Goal: Task Accomplishment & Management: Use online tool/utility

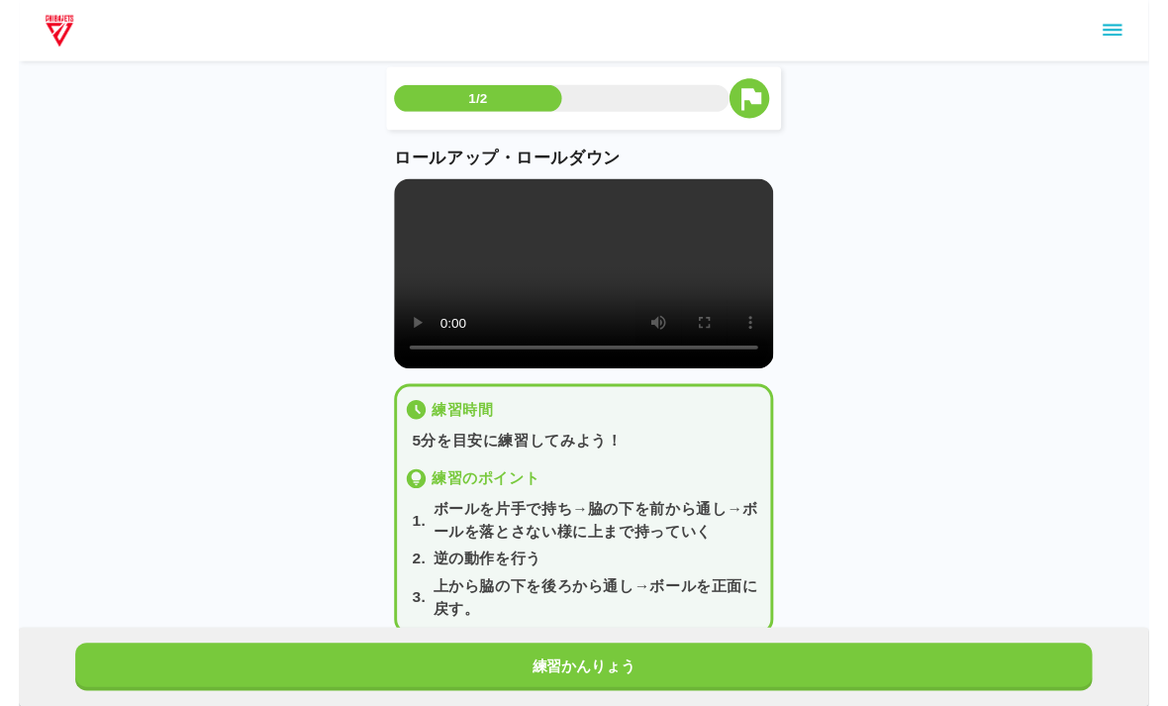
scroll to position [34, 0]
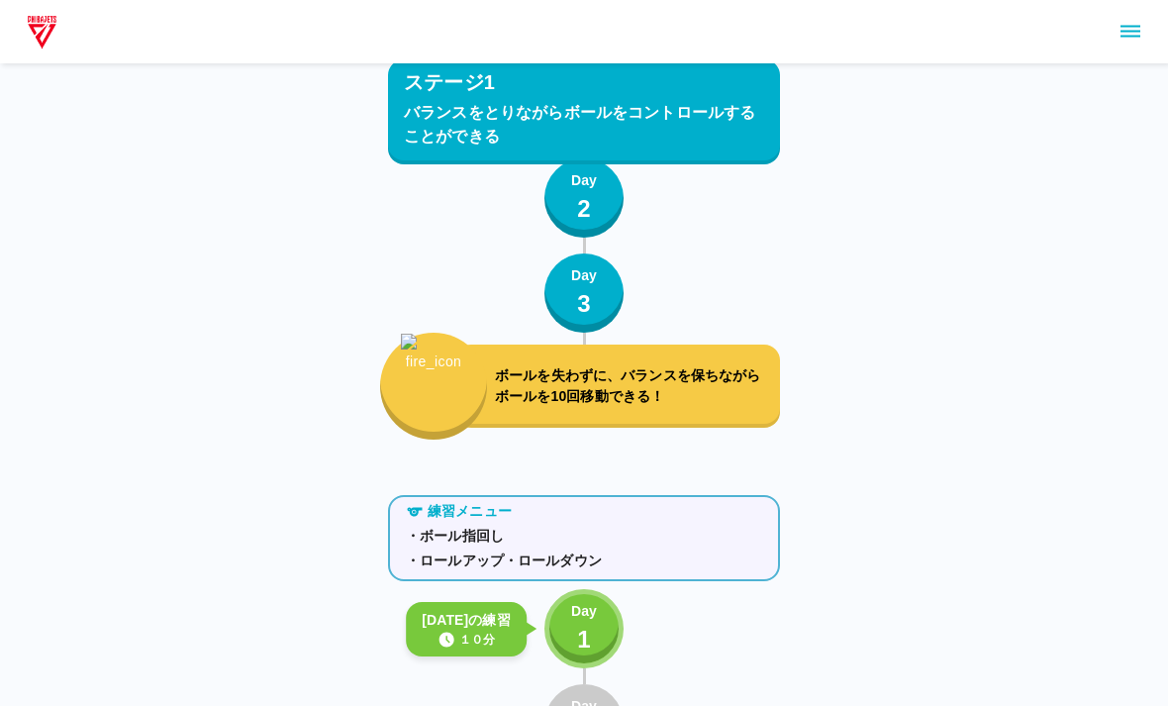
scroll to position [1557, 0]
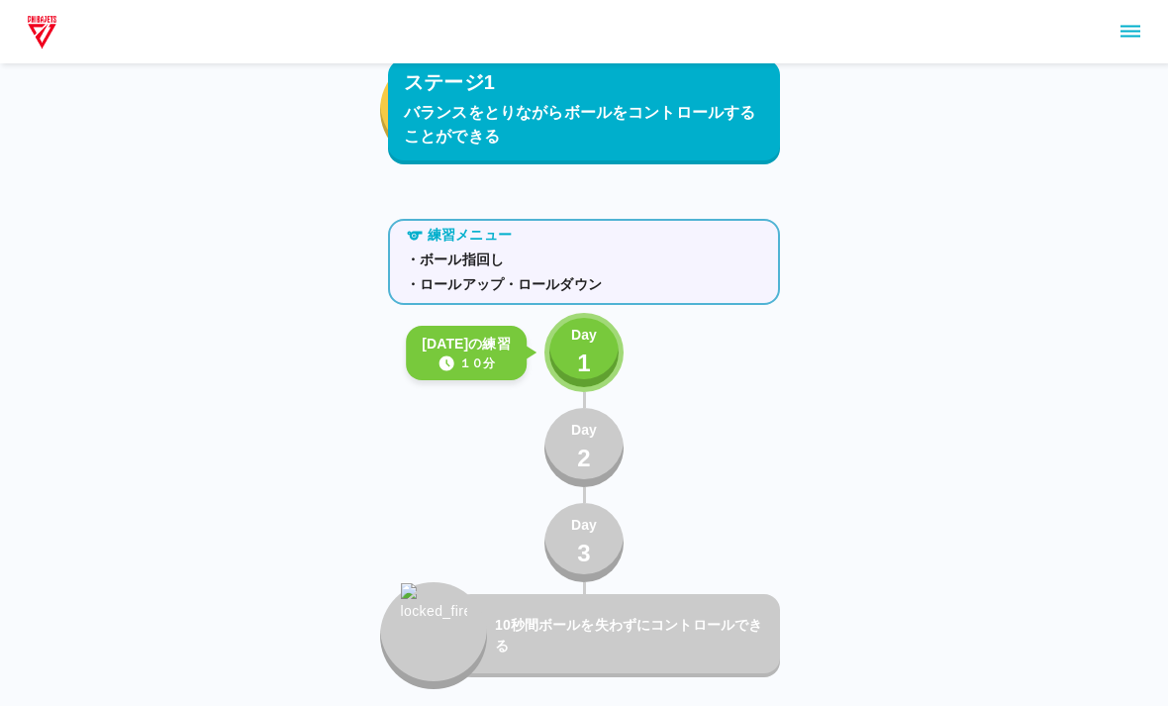
click at [631, 344] on div "練習メニュー ・ボール指回し ・ロールアップ・ロールダウン [DATE]の練習 １０分 Day 1 Day 2 Day 3 10秒間ボールを失わずにコントロ…" at bounding box center [584, 450] width 392 height 478
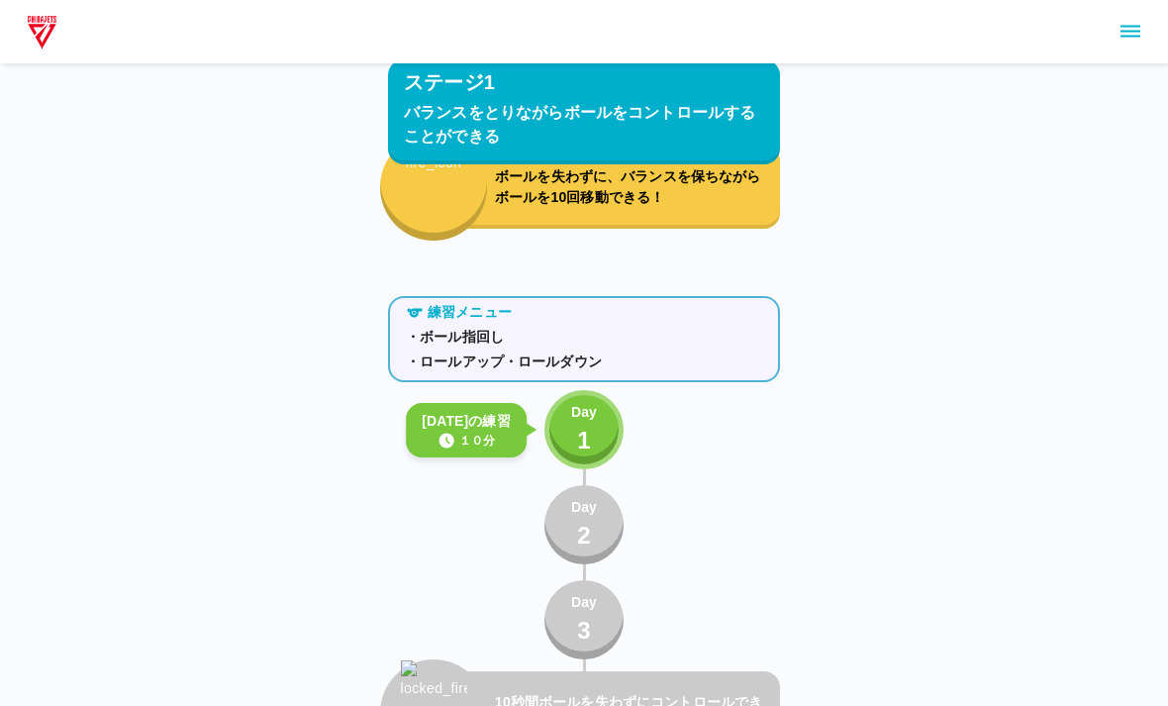
scroll to position [1467, 0]
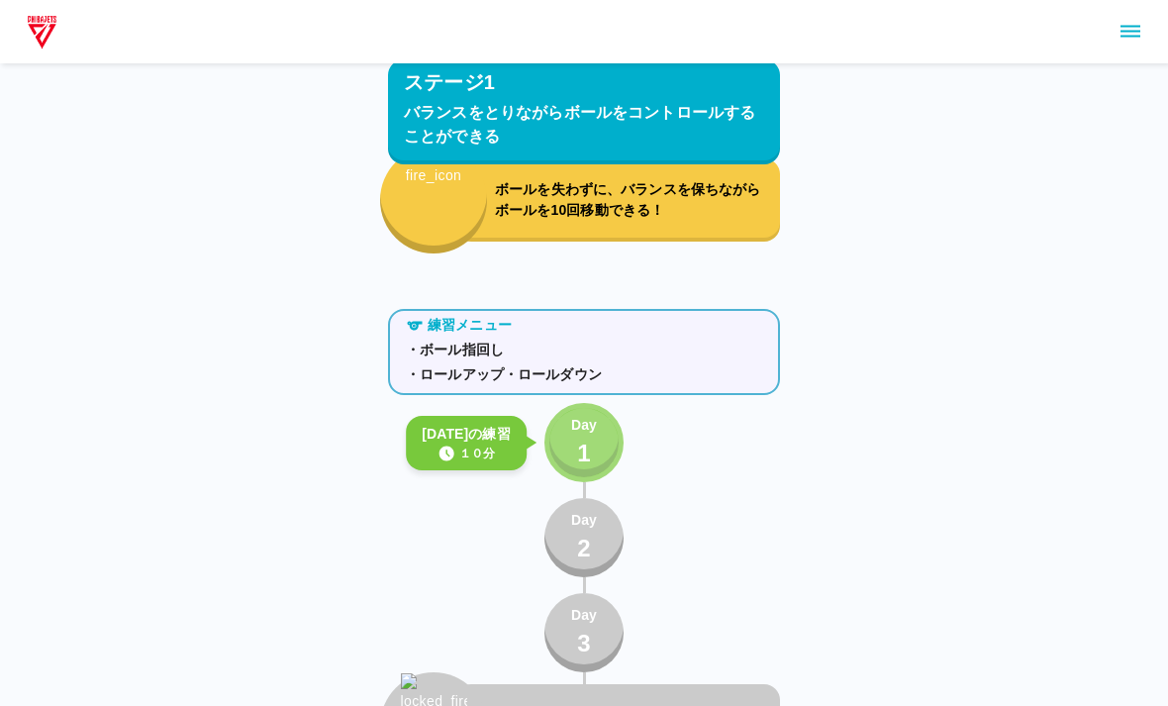
click at [576, 440] on div "Day 1" at bounding box center [584, 443] width 26 height 56
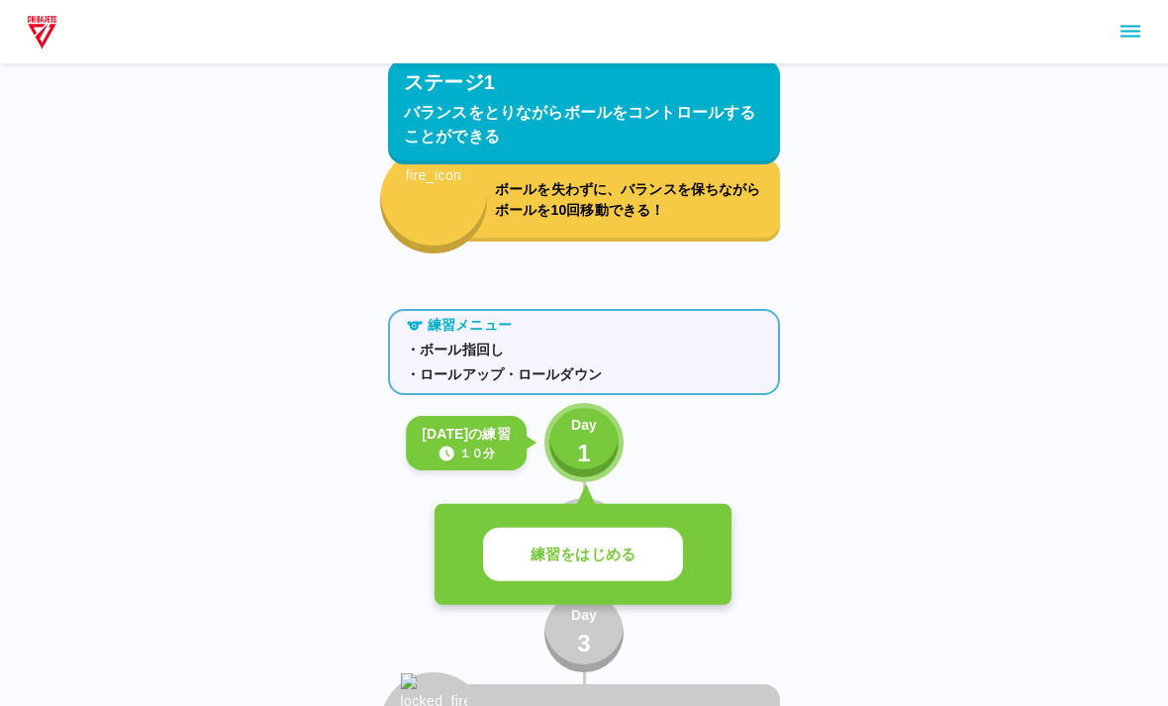
click at [553, 541] on button "練習をはじめる" at bounding box center [583, 554] width 200 height 54
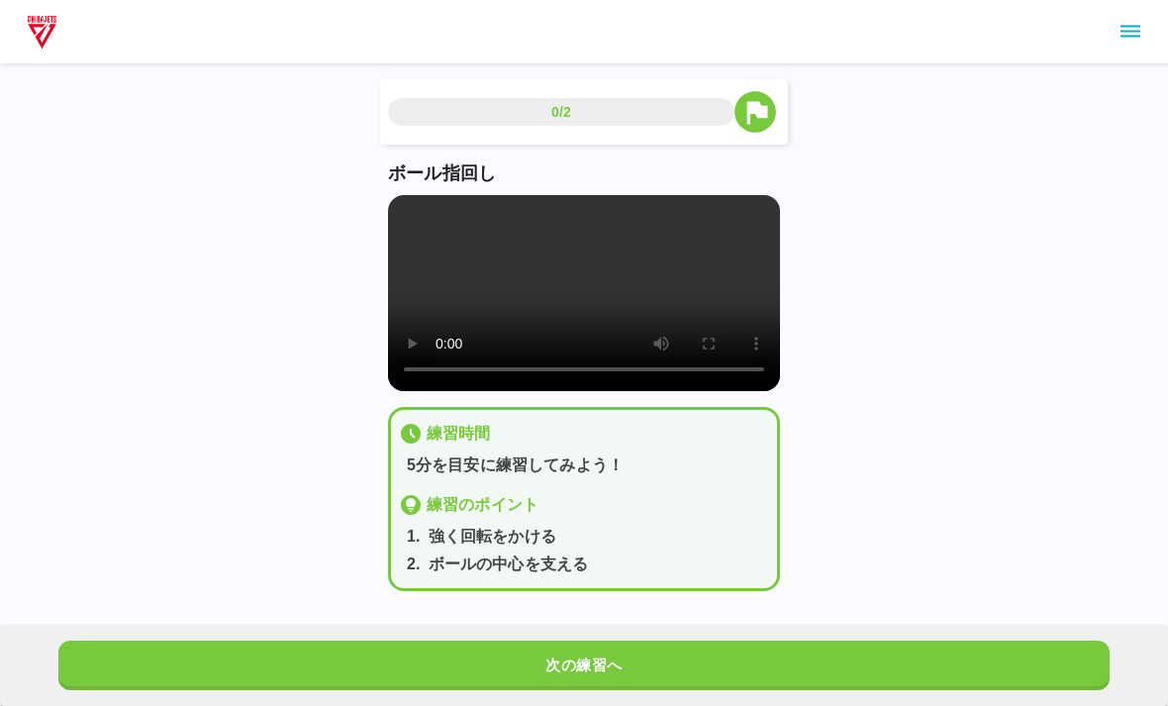
click at [582, 309] on video at bounding box center [584, 293] width 392 height 196
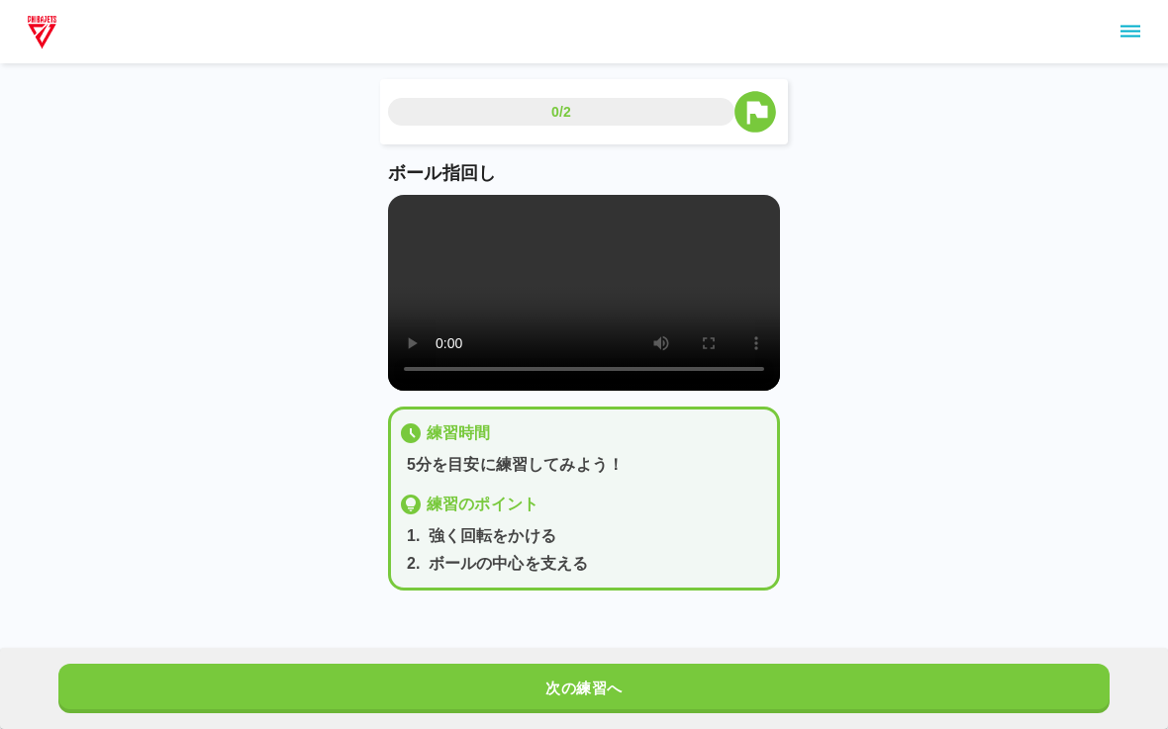
click at [413, 203] on video at bounding box center [584, 293] width 392 height 196
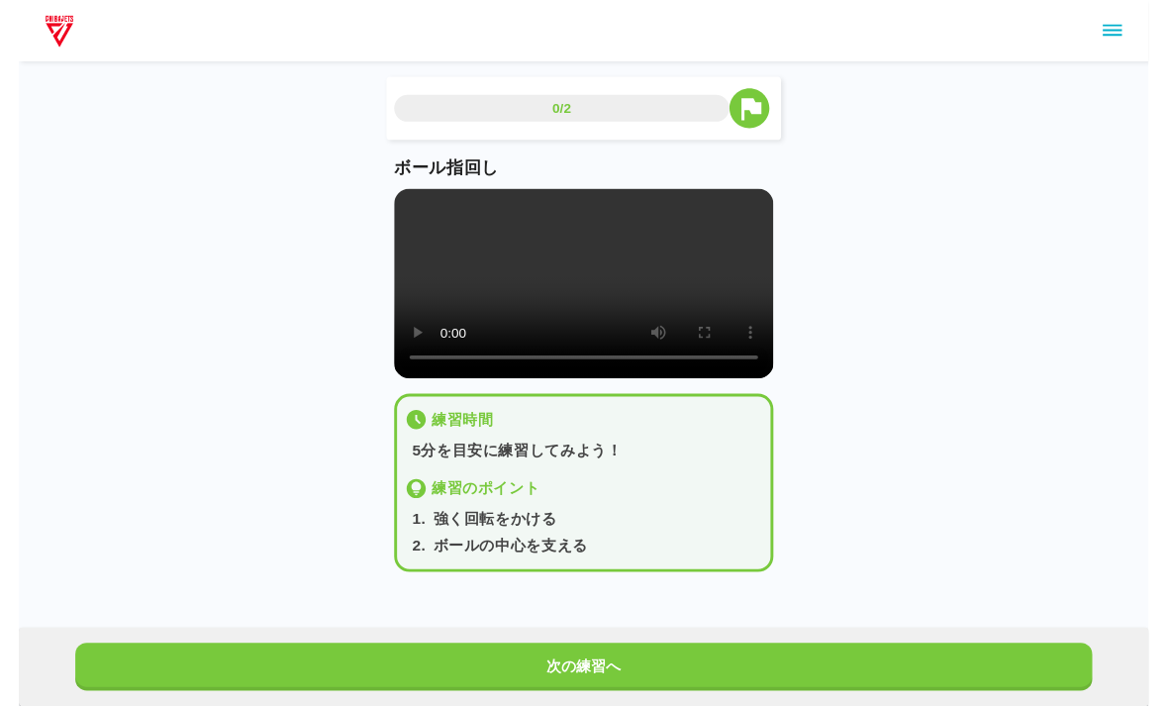
scroll to position [24, 0]
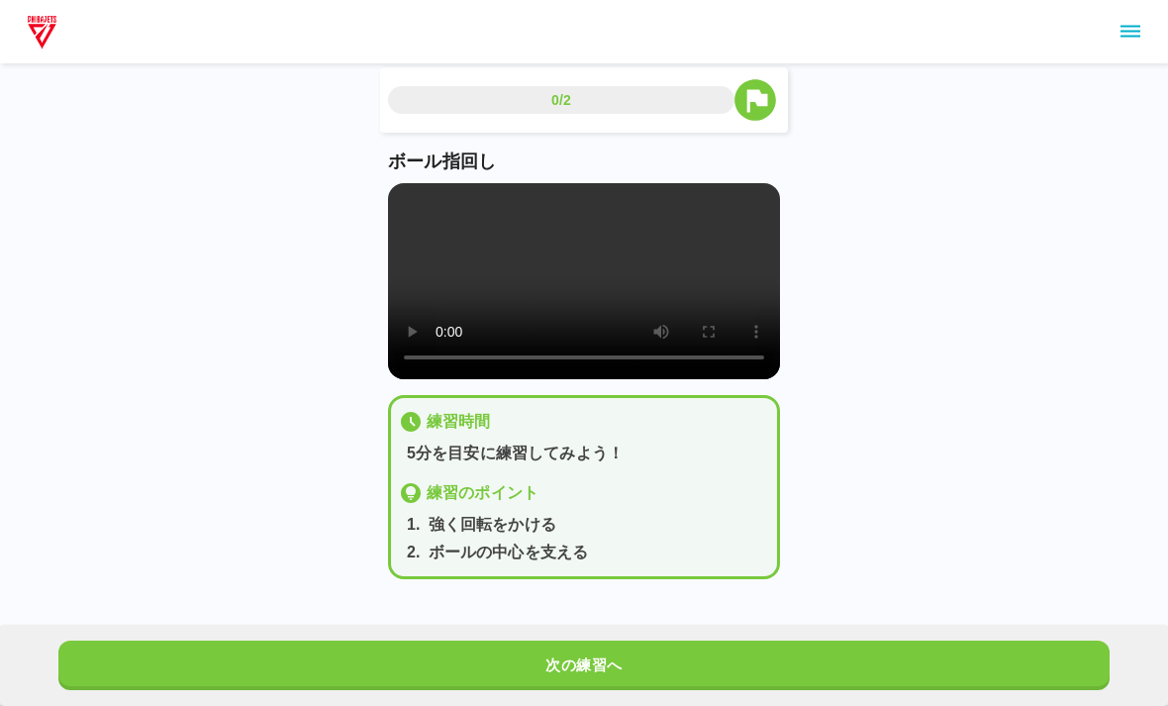
click at [602, 663] on button "次の練習へ" at bounding box center [583, 664] width 1051 height 49
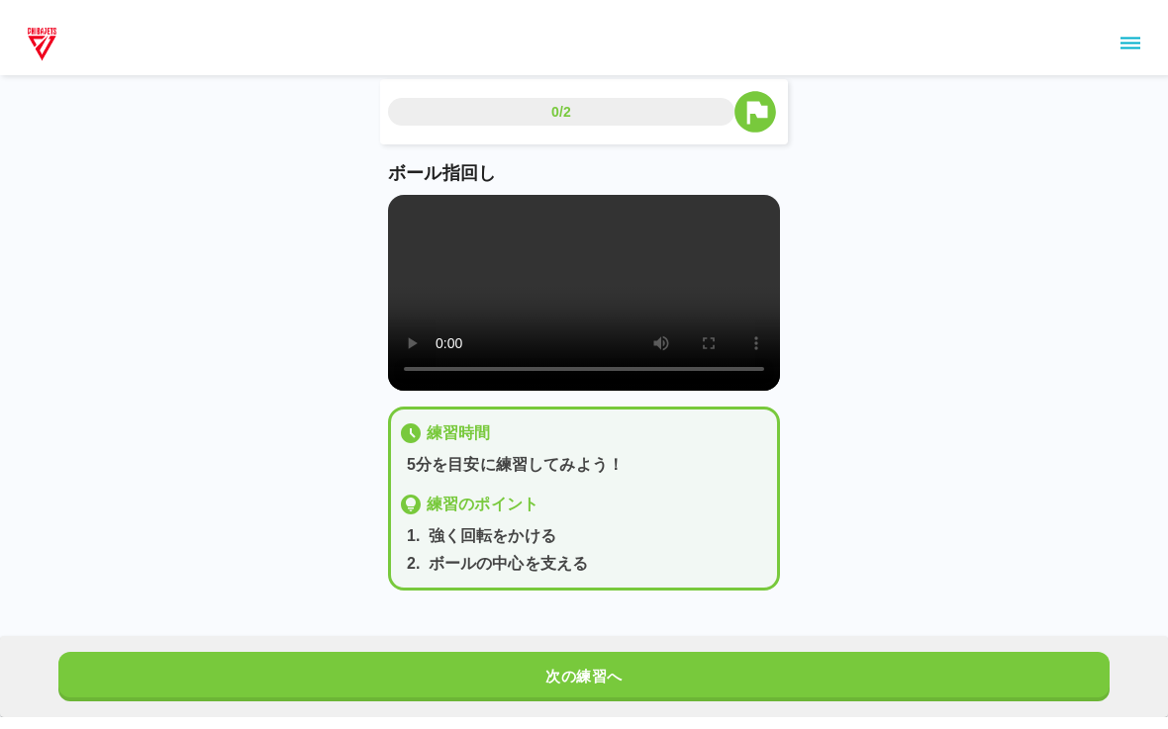
scroll to position [0, 0]
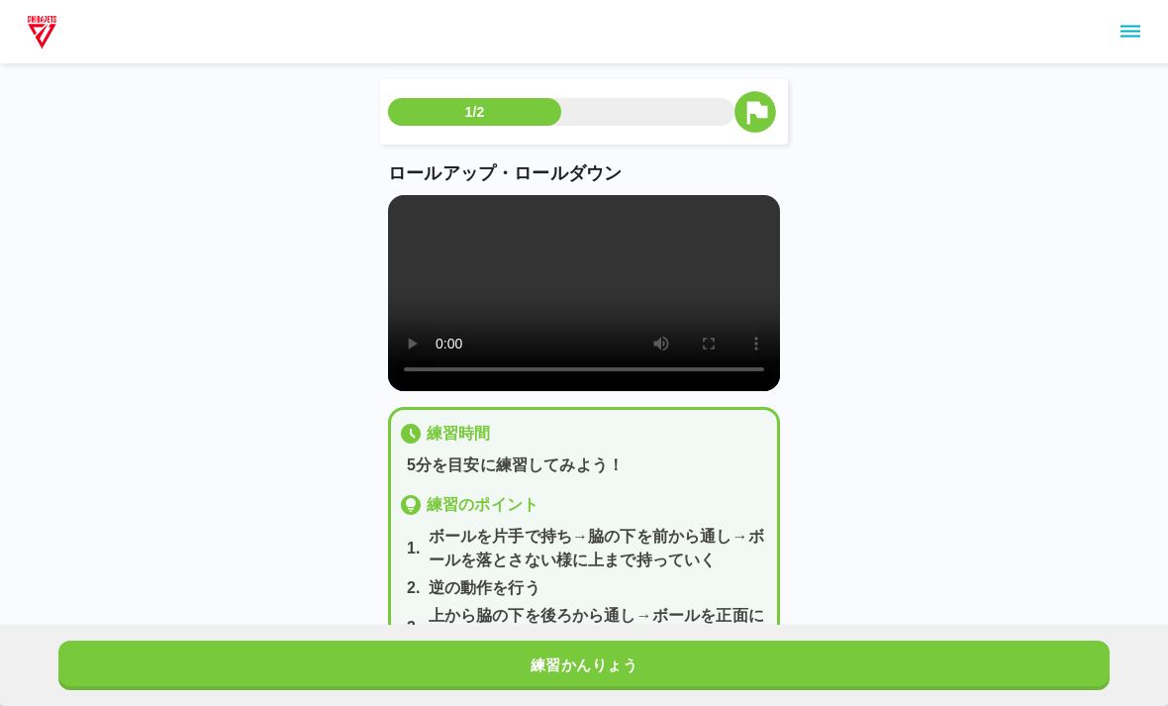
click at [589, 303] on video at bounding box center [584, 293] width 392 height 196
click at [399, 218] on video at bounding box center [584, 293] width 392 height 196
click at [585, 310] on video at bounding box center [584, 293] width 392 height 196
click at [398, 217] on video at bounding box center [584, 293] width 392 height 196
click at [398, 208] on video at bounding box center [584, 293] width 392 height 196
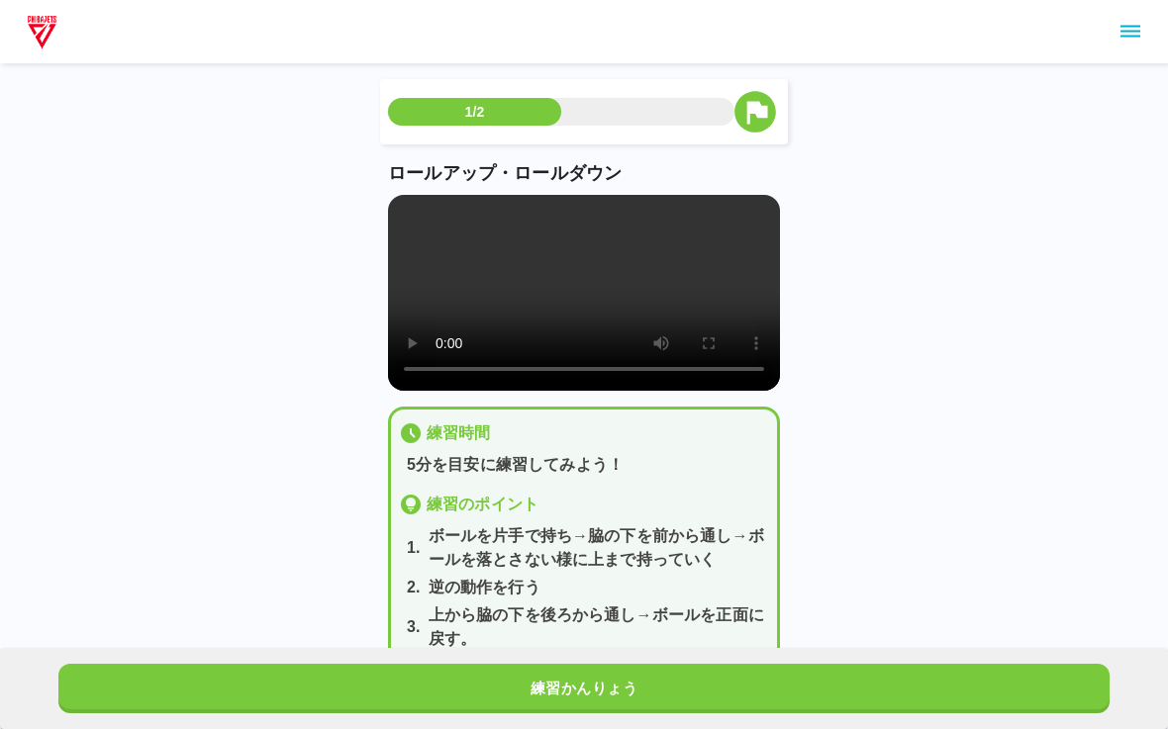
click at [405, 219] on video at bounding box center [584, 293] width 392 height 196
click at [400, 213] on video at bounding box center [584, 293] width 392 height 196
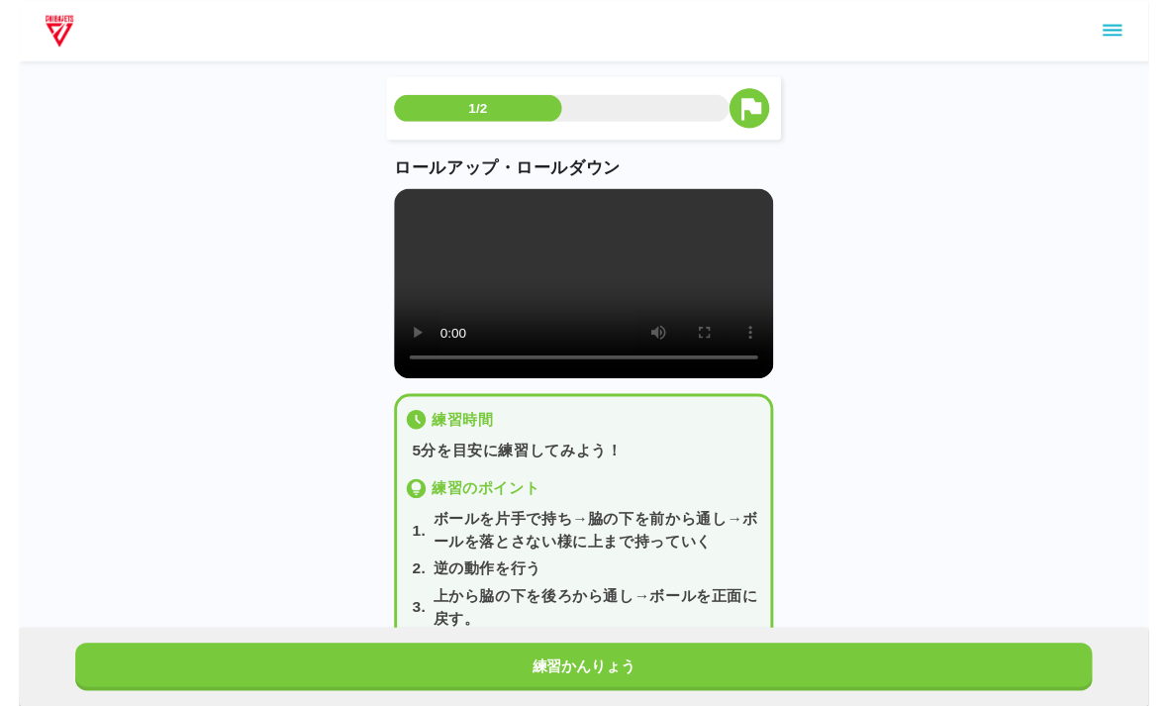
scroll to position [24, 0]
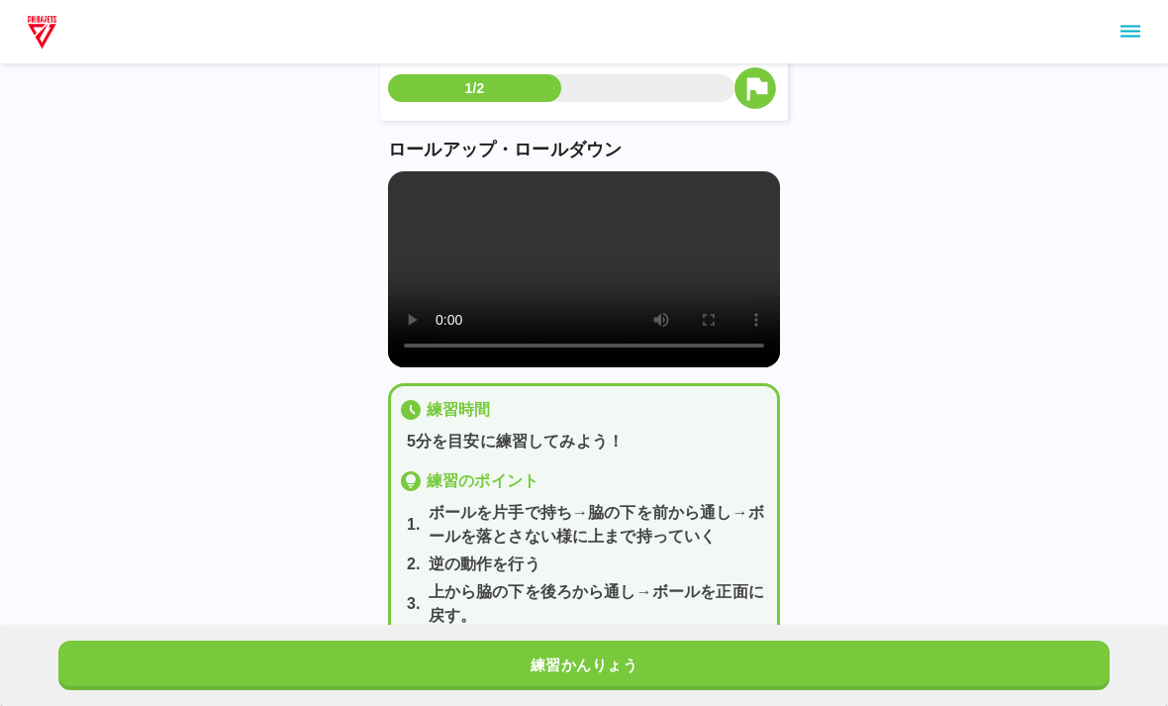
click at [687, 660] on button "練習かんりょう" at bounding box center [583, 664] width 1051 height 49
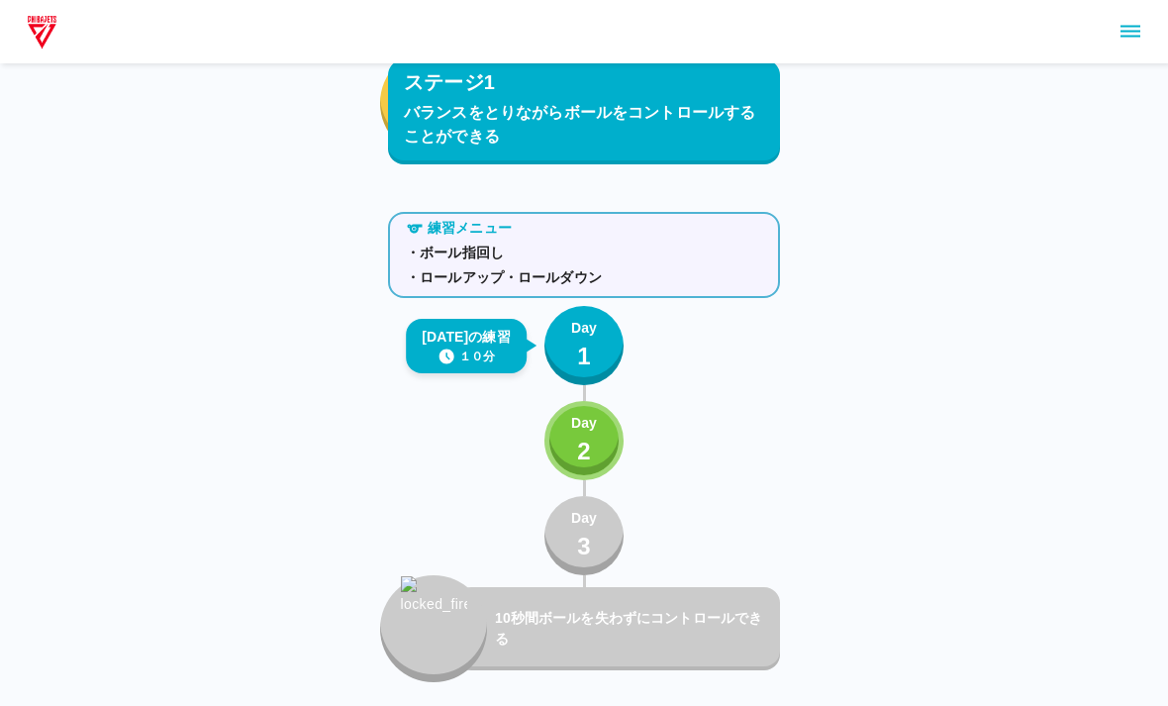
scroll to position [1562, 0]
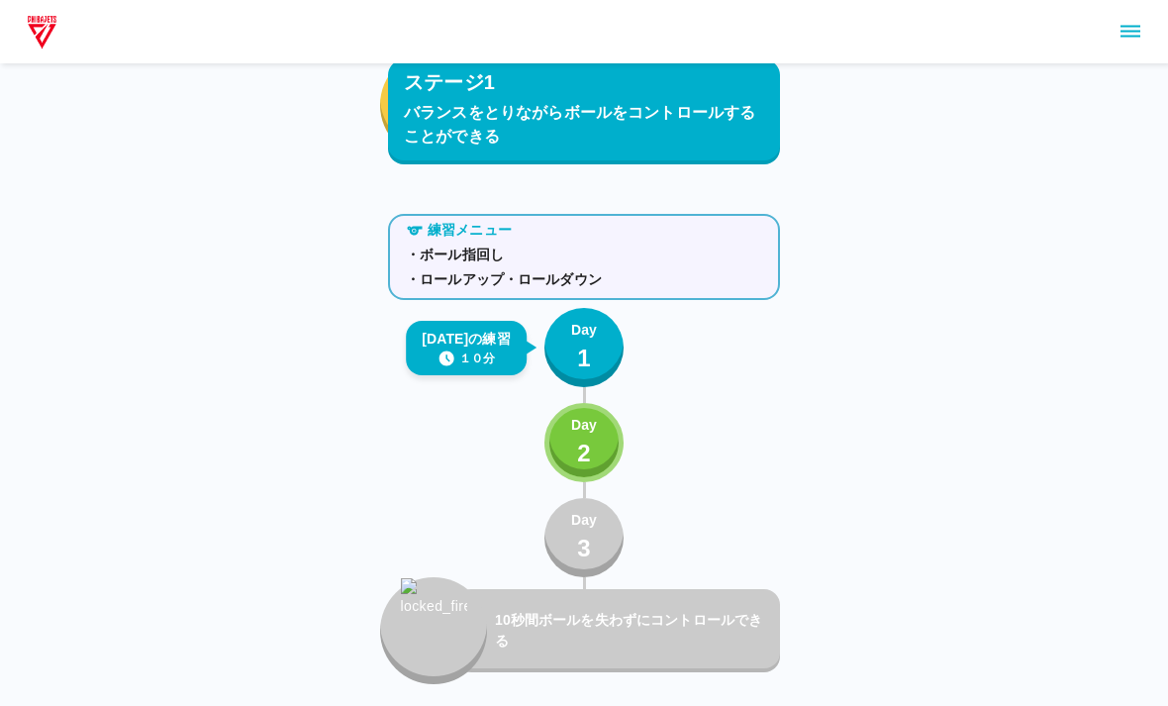
click at [583, 445] on p "2" at bounding box center [584, 453] width 14 height 36
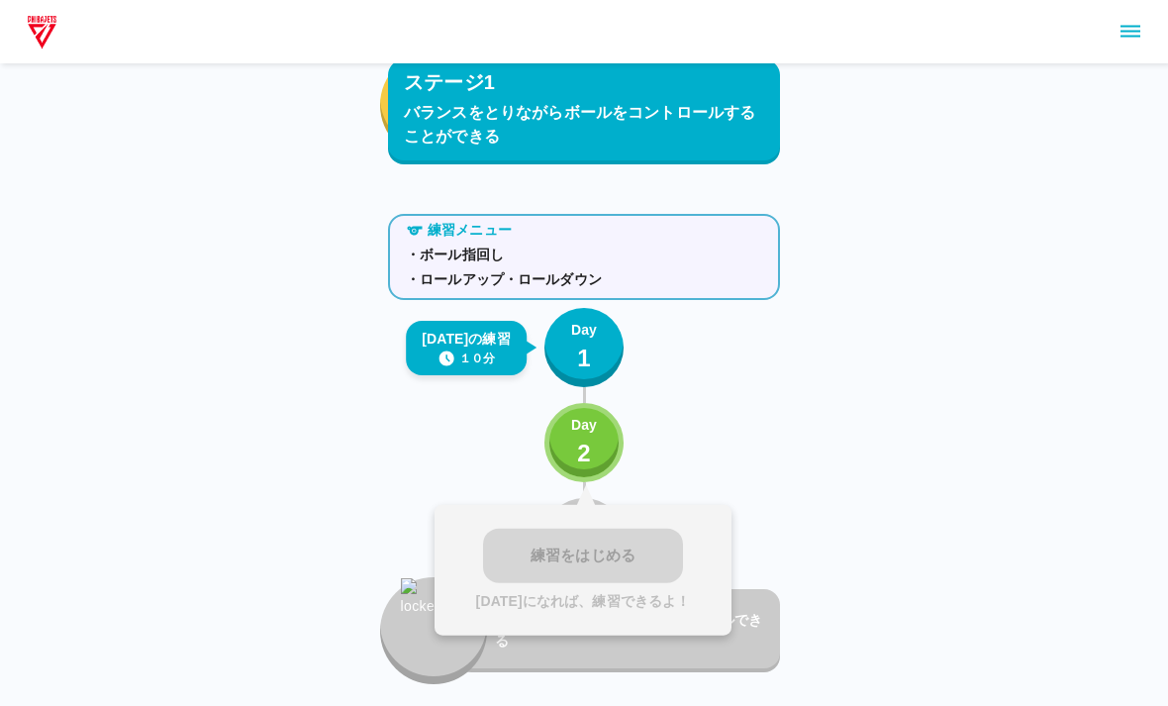
click at [652, 572] on div "練習をはじめる [DATE]になれば、練習できるよ！" at bounding box center [582, 570] width 297 height 131
click at [663, 546] on div "練習をはじめる [DATE]になれば、練習できるよ！" at bounding box center [582, 570] width 297 height 131
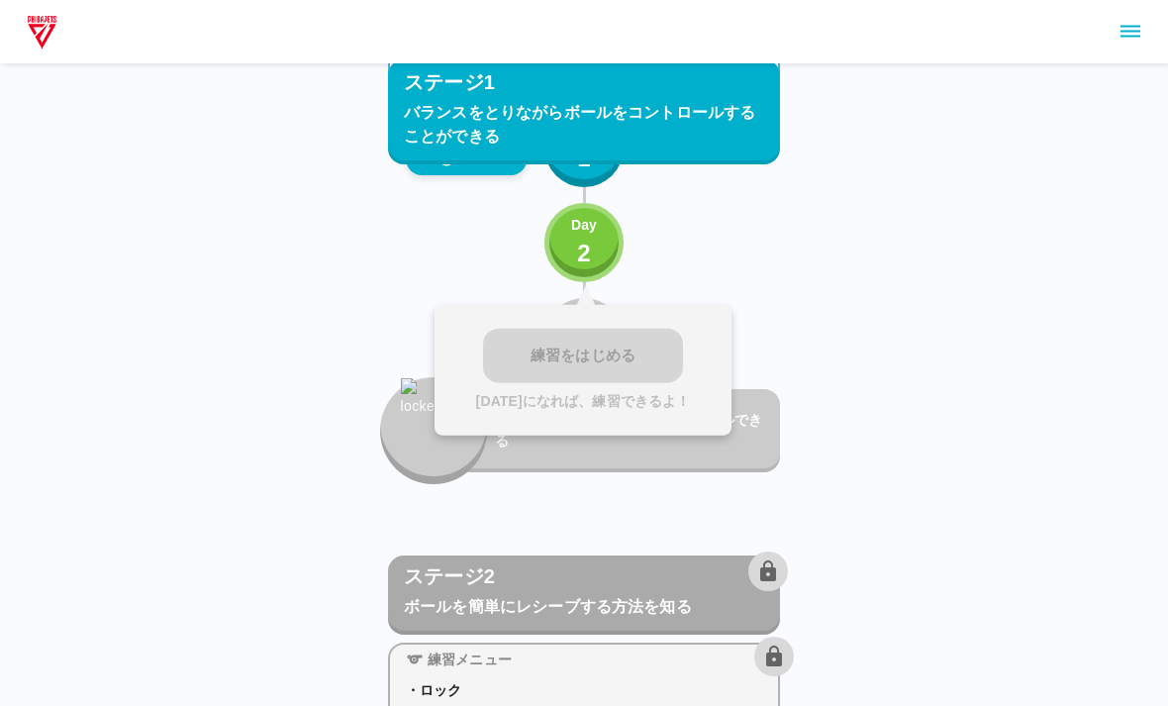
scroll to position [1755, 0]
